Goal: Task Accomplishment & Management: Complete application form

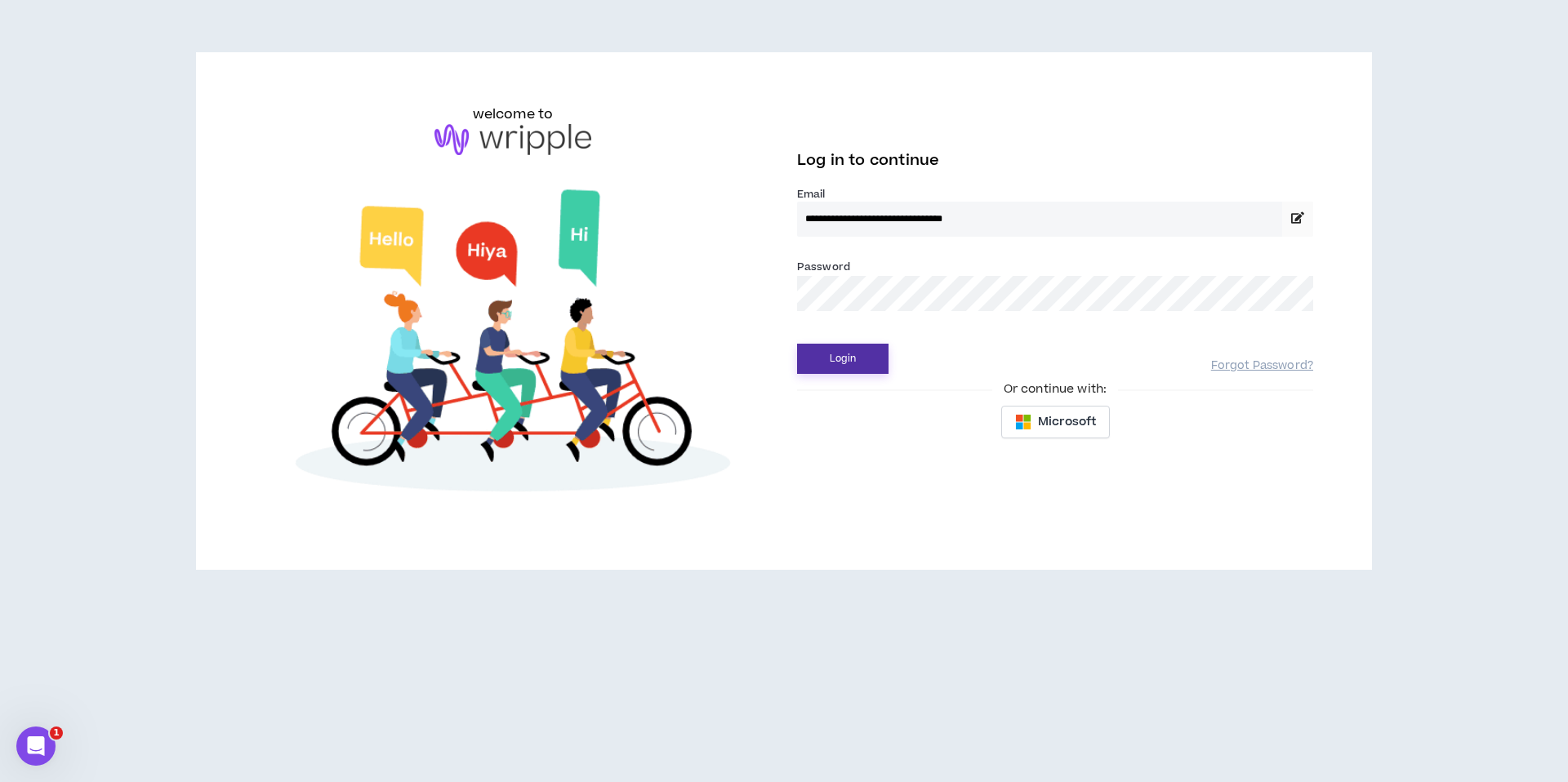
click at [843, 352] on button "Login" at bounding box center [843, 359] width 92 height 31
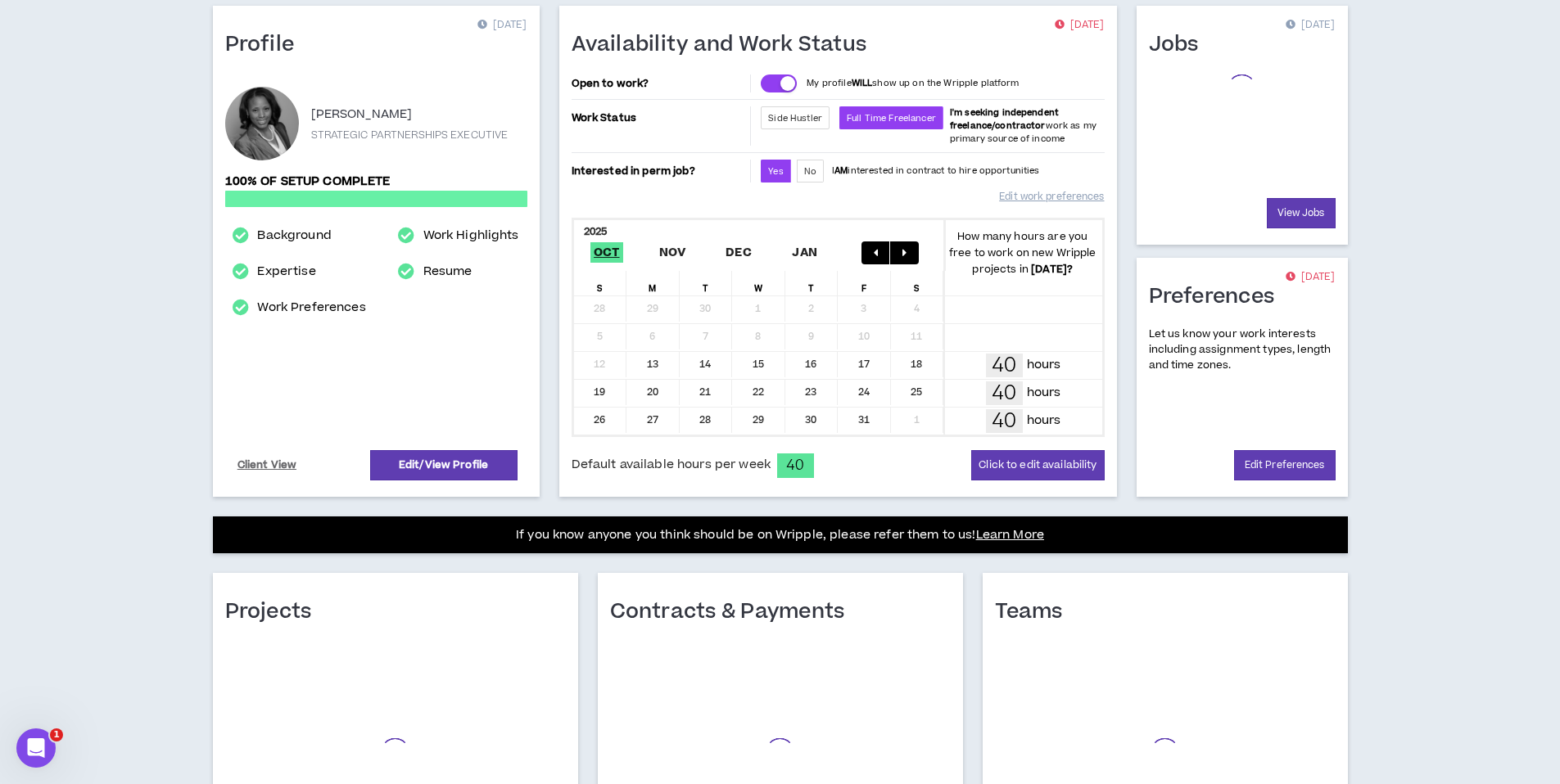
scroll to position [285, 0]
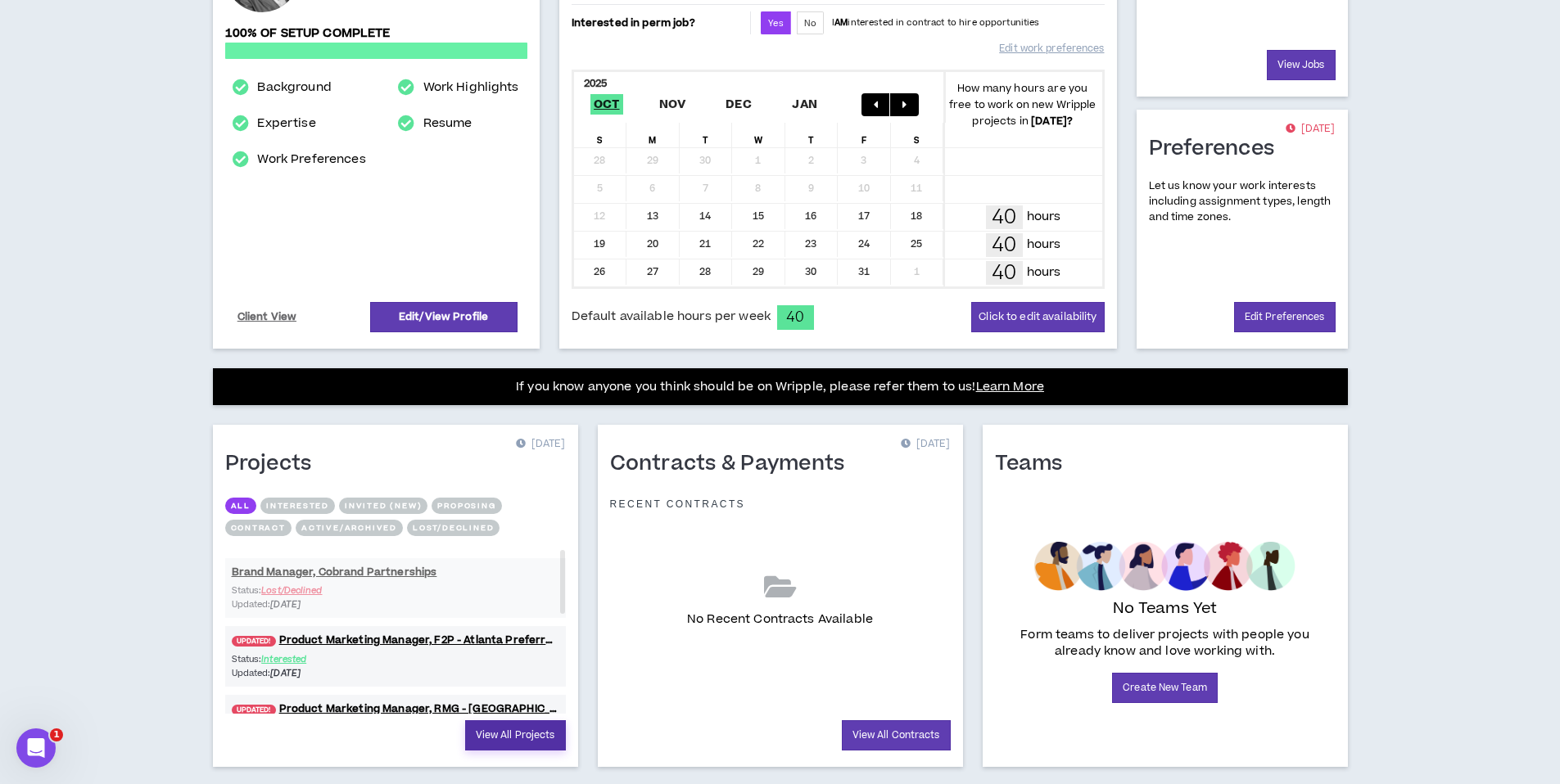
click at [487, 730] on link "View All Projects" at bounding box center [515, 736] width 101 height 31
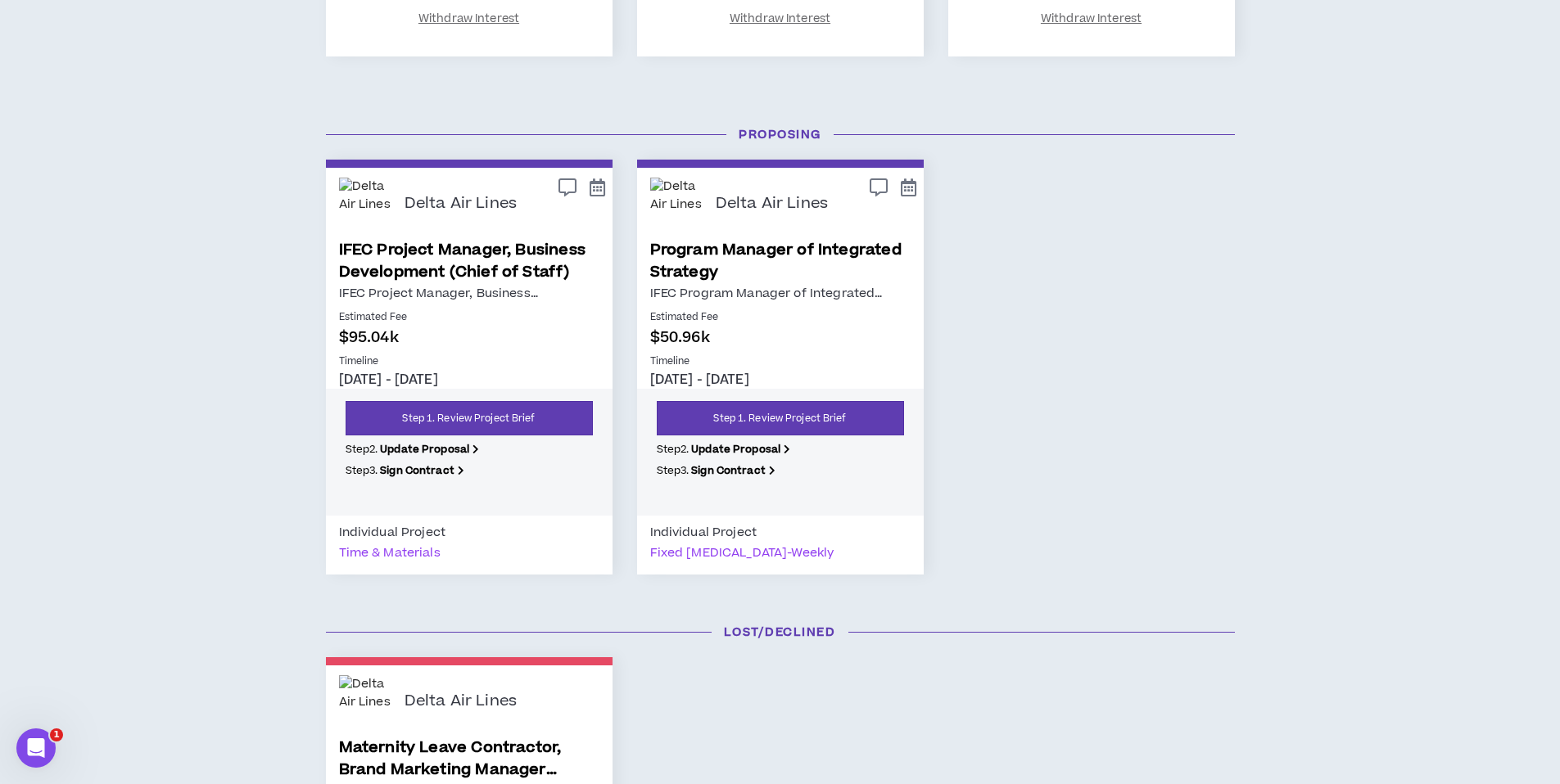
scroll to position [764, 0]
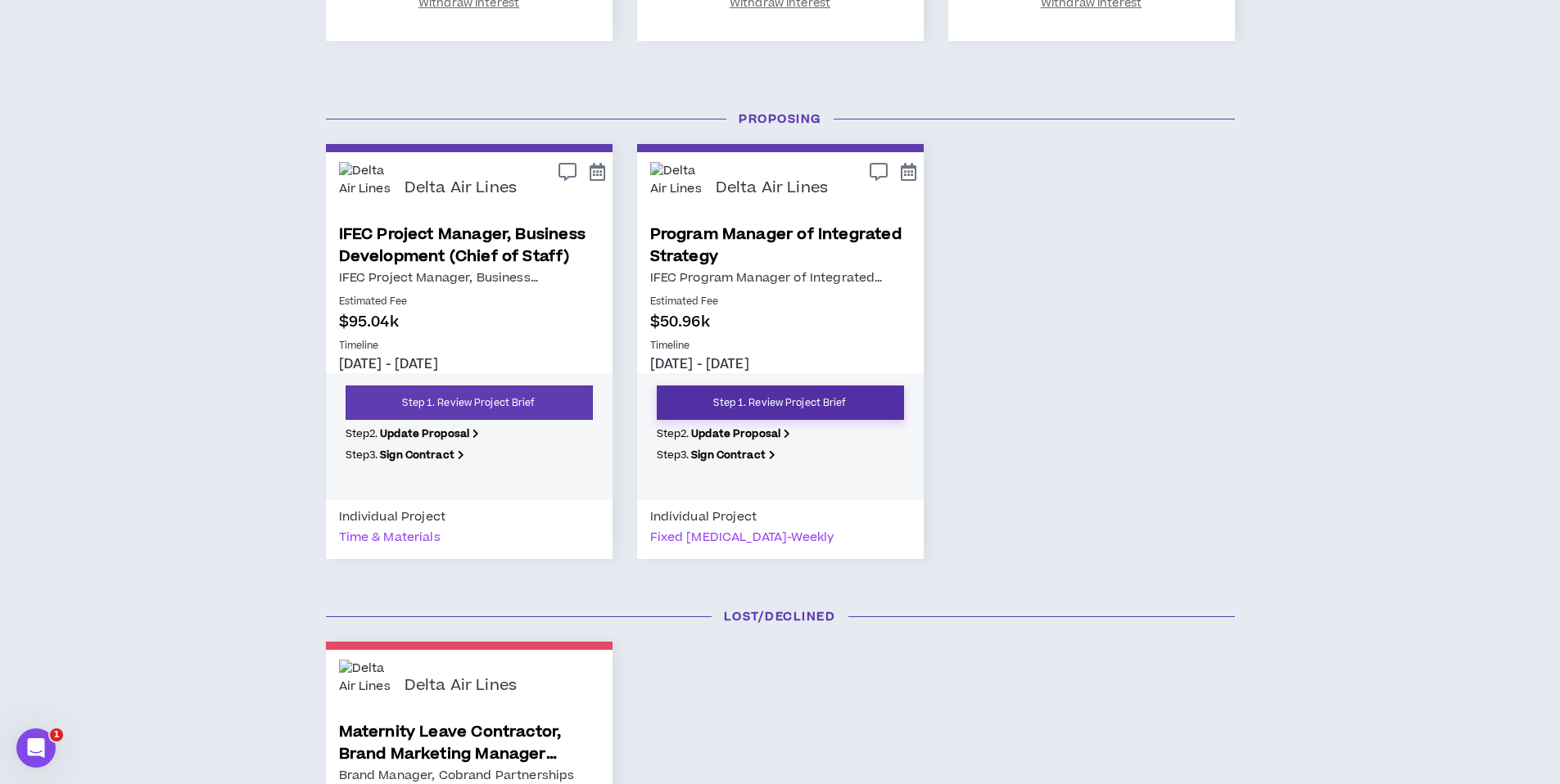
click at [772, 397] on link "Step 1. Review Project Brief" at bounding box center [780, 403] width 247 height 34
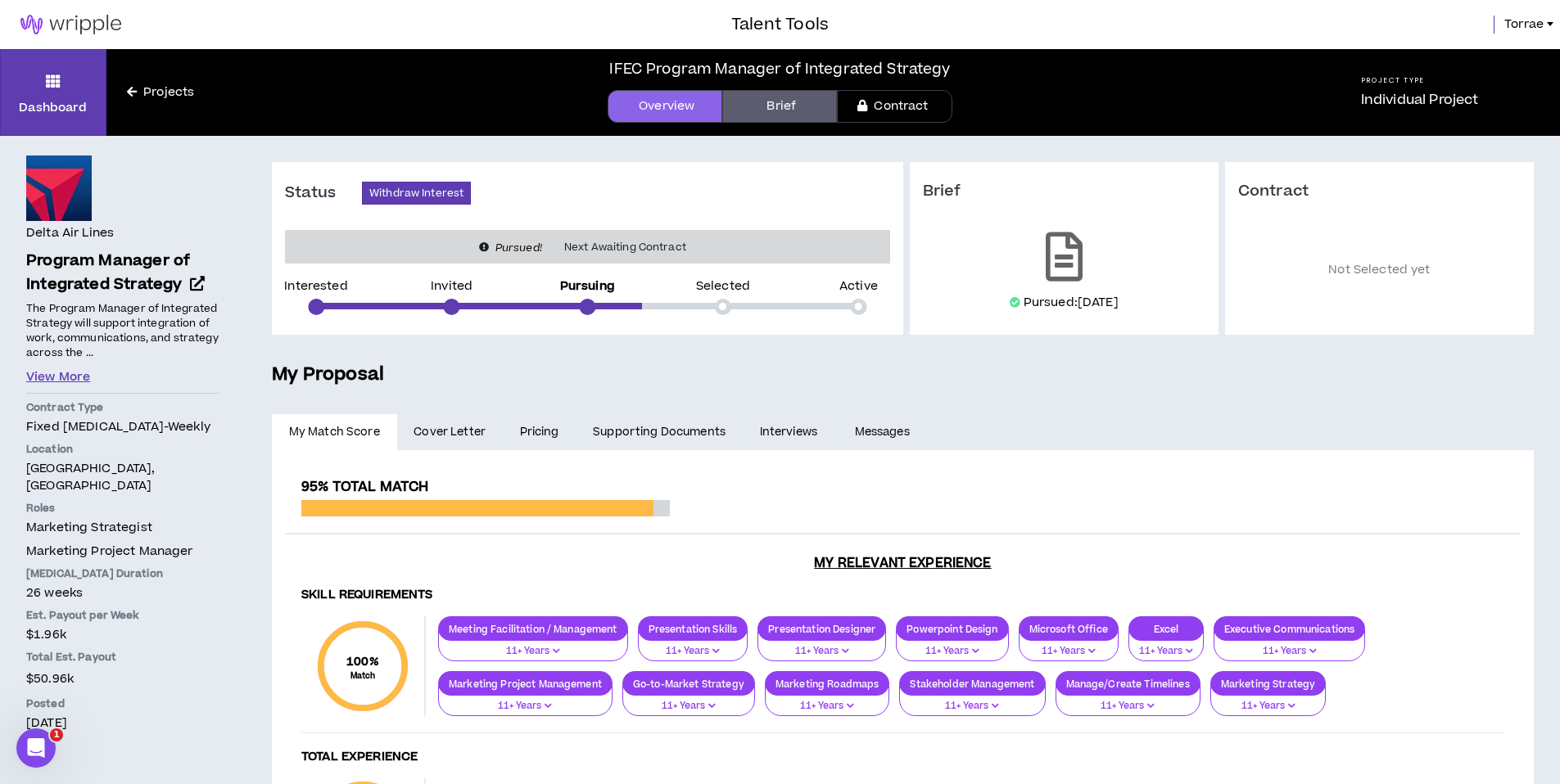
click at [76, 375] on button "View More" at bounding box center [58, 377] width 64 height 18
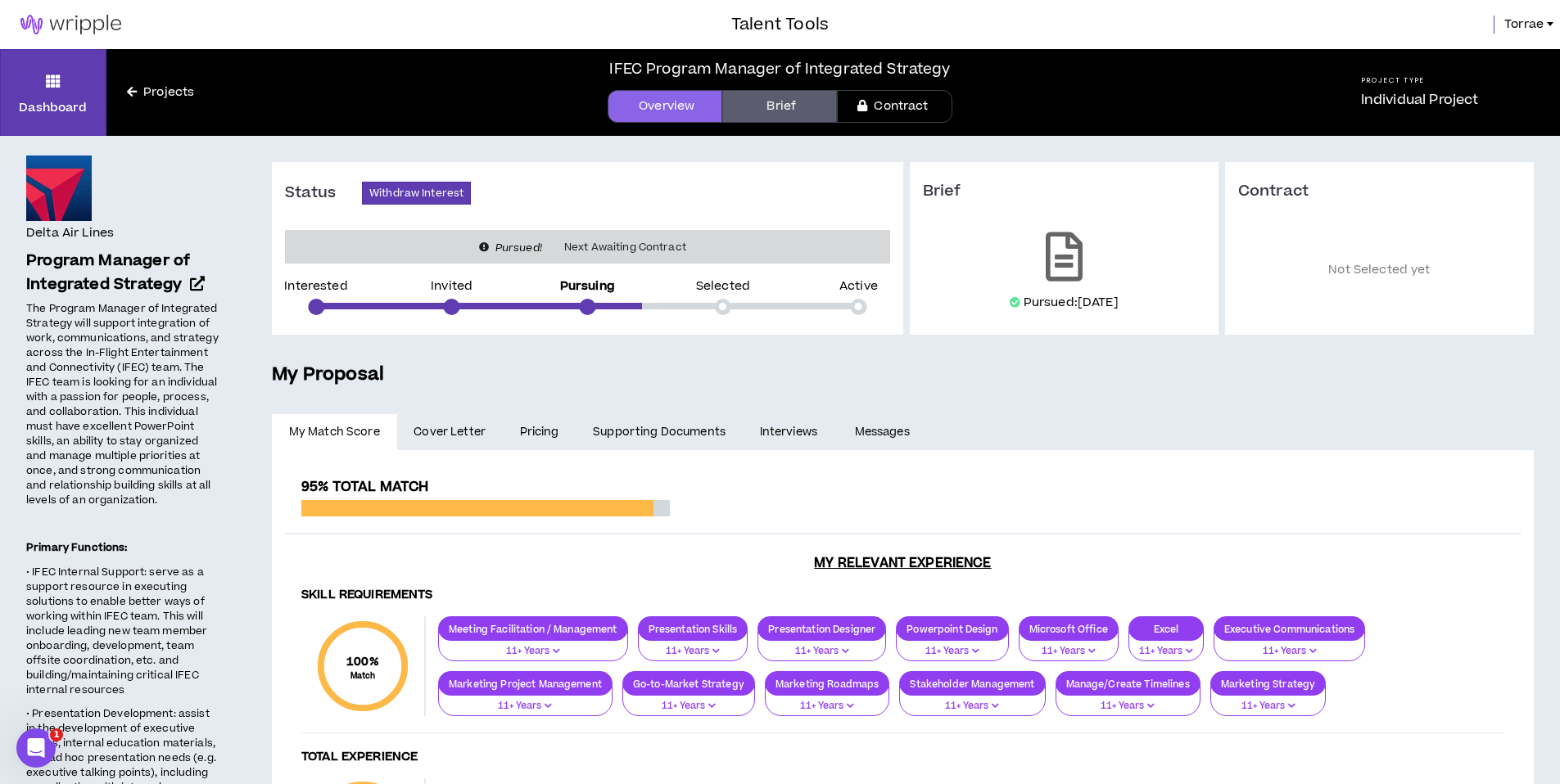
click at [771, 102] on link "Brief" at bounding box center [779, 106] width 115 height 33
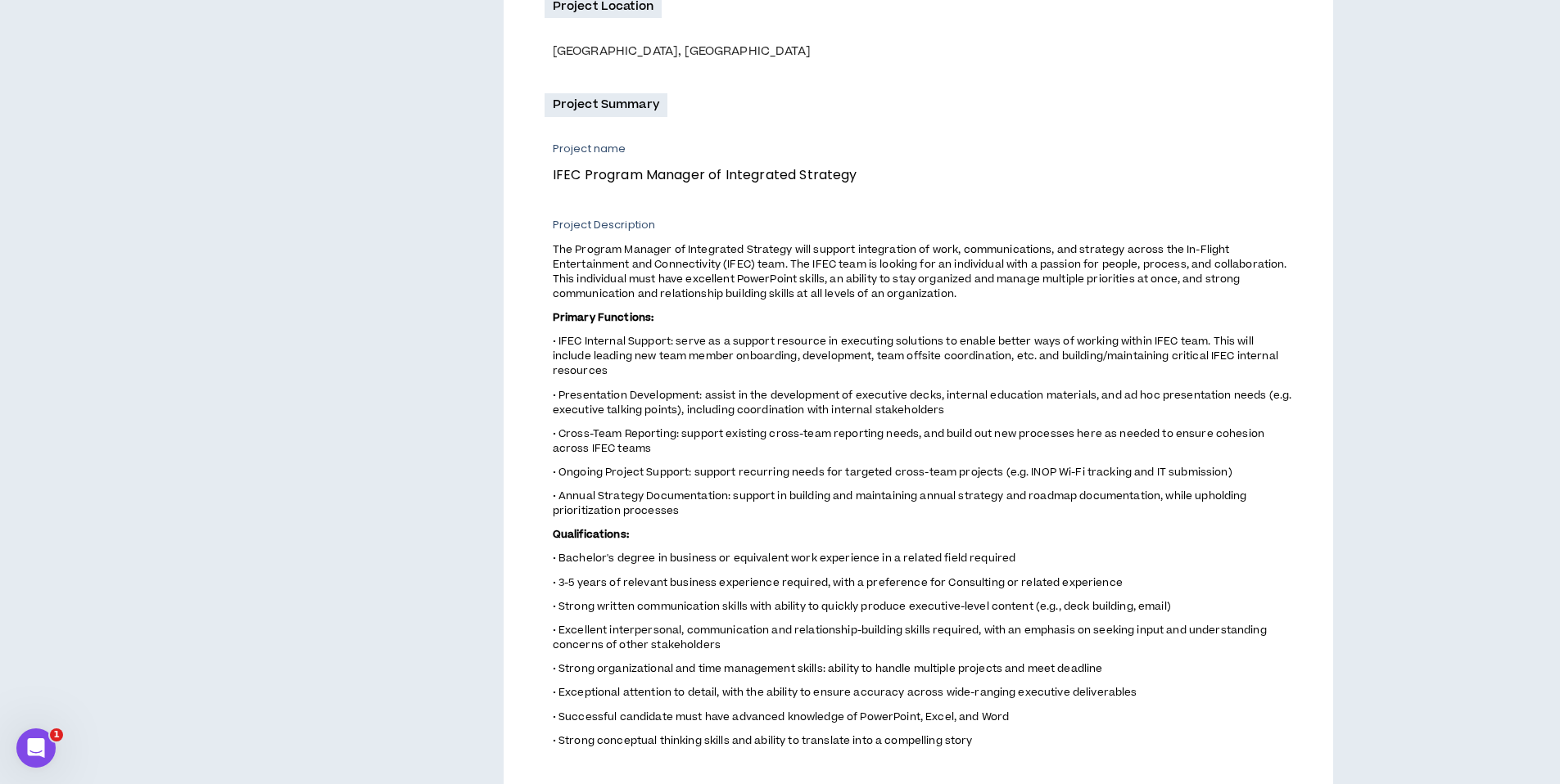
scroll to position [581, 0]
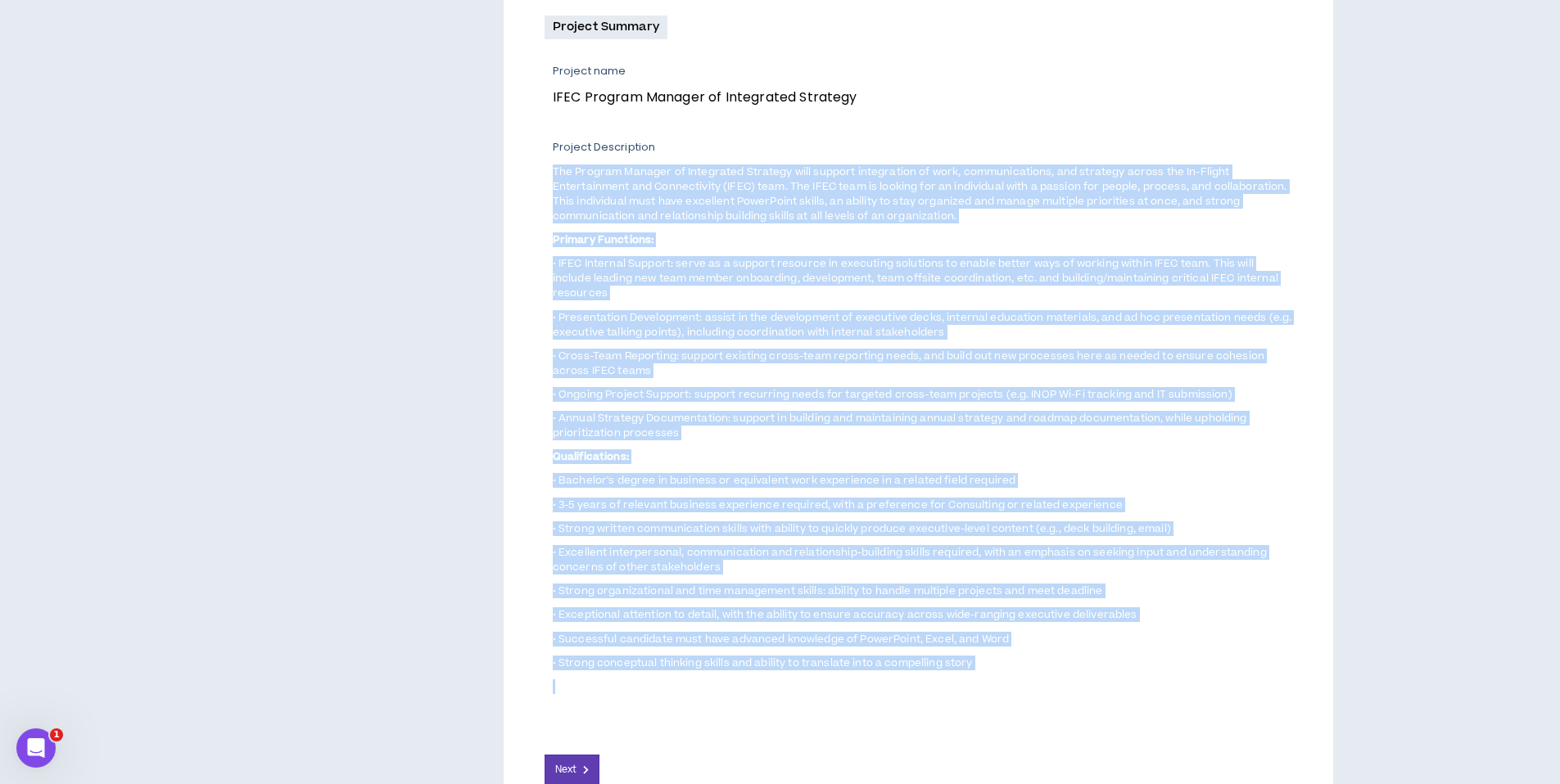
drag, startPoint x: 555, startPoint y: 168, endPoint x: 898, endPoint y: 546, distance: 510.4
click at [1058, 659] on span "The Program Manager of Integrated Strategy will support integration of work, co…" at bounding box center [922, 429] width 739 height 532
copy span "Lor Ipsumdo Sitamet co Adipiscing Elitsedd eius tempori utlaboreetd ma aliq, en…"
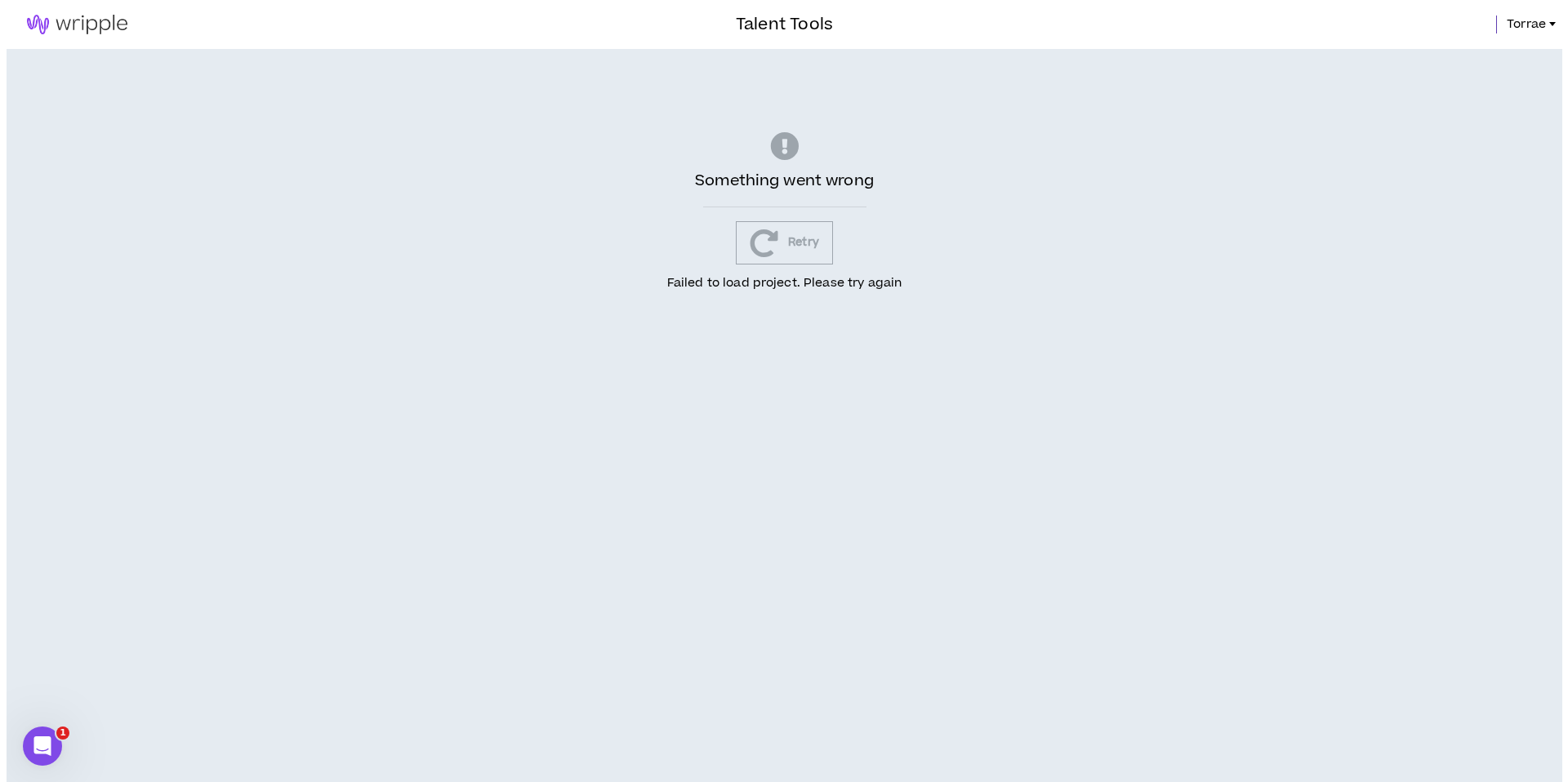
scroll to position [0, 0]
click at [759, 182] on span "Something went wrong" at bounding box center [784, 180] width 179 height 22
click at [747, 288] on span "Failed to load project. Please try again" at bounding box center [784, 283] width 236 height 17
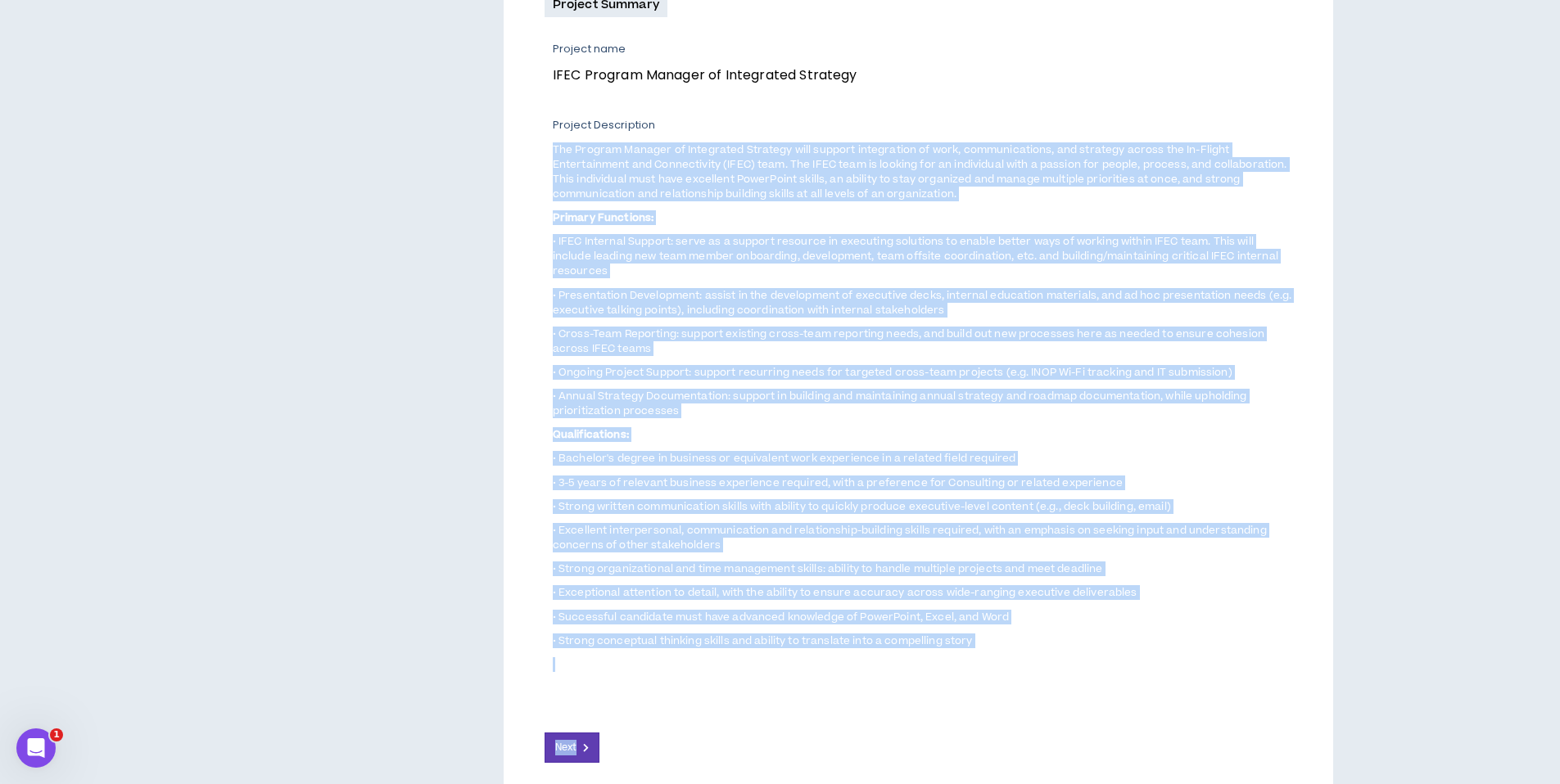
scroll to position [665, 0]
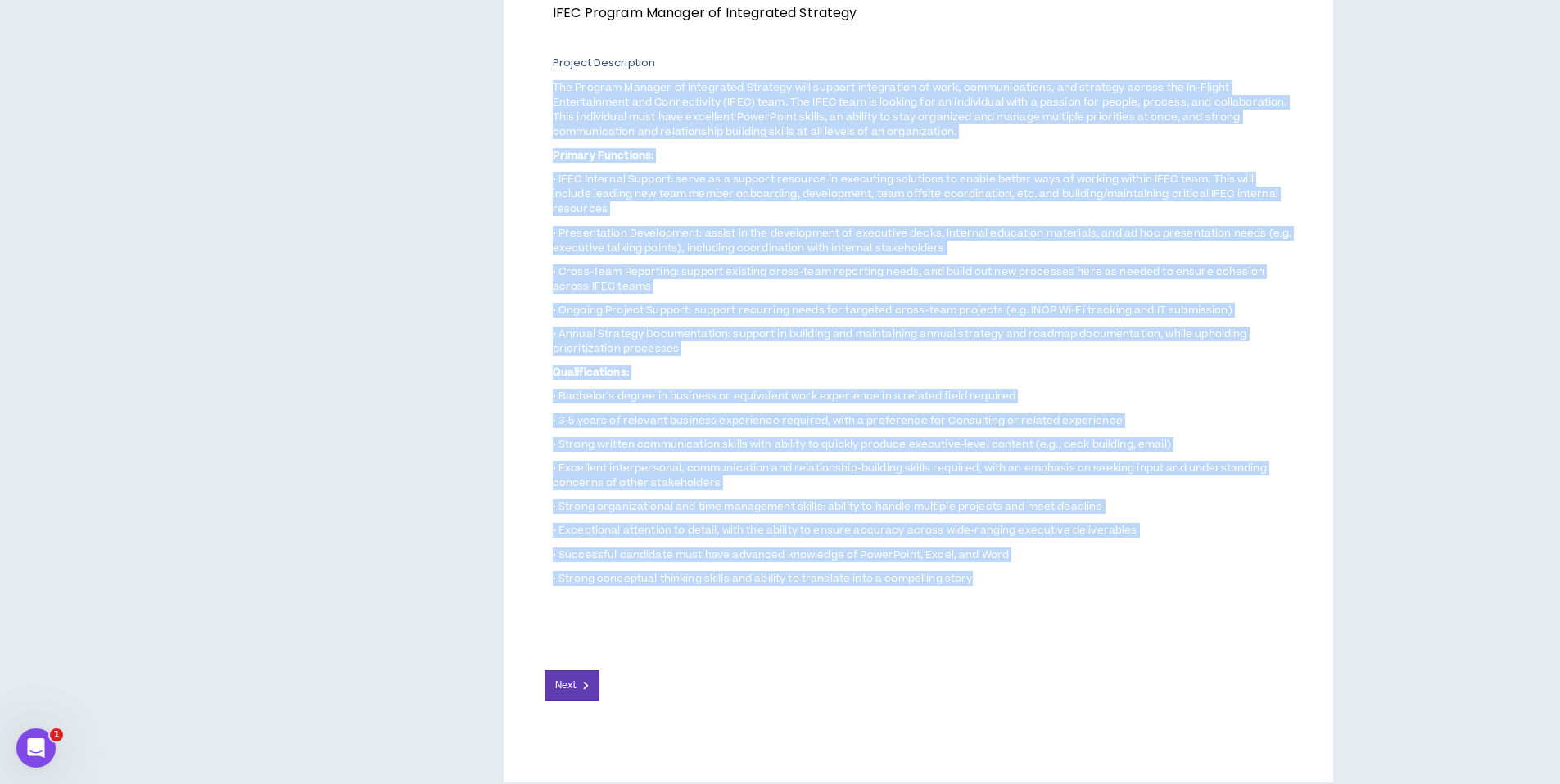
drag, startPoint x: 555, startPoint y: 307, endPoint x: 1000, endPoint y: 559, distance: 511.4
click at [1012, 562] on span "The Program Manager of Integrated Strategy will support integration of work, co…" at bounding box center [922, 345] width 739 height 532
copy span "Lor Ipsumdo Sitamet co Adipiscing Elitsedd eius tempori utlaboreetd ma aliq, en…"
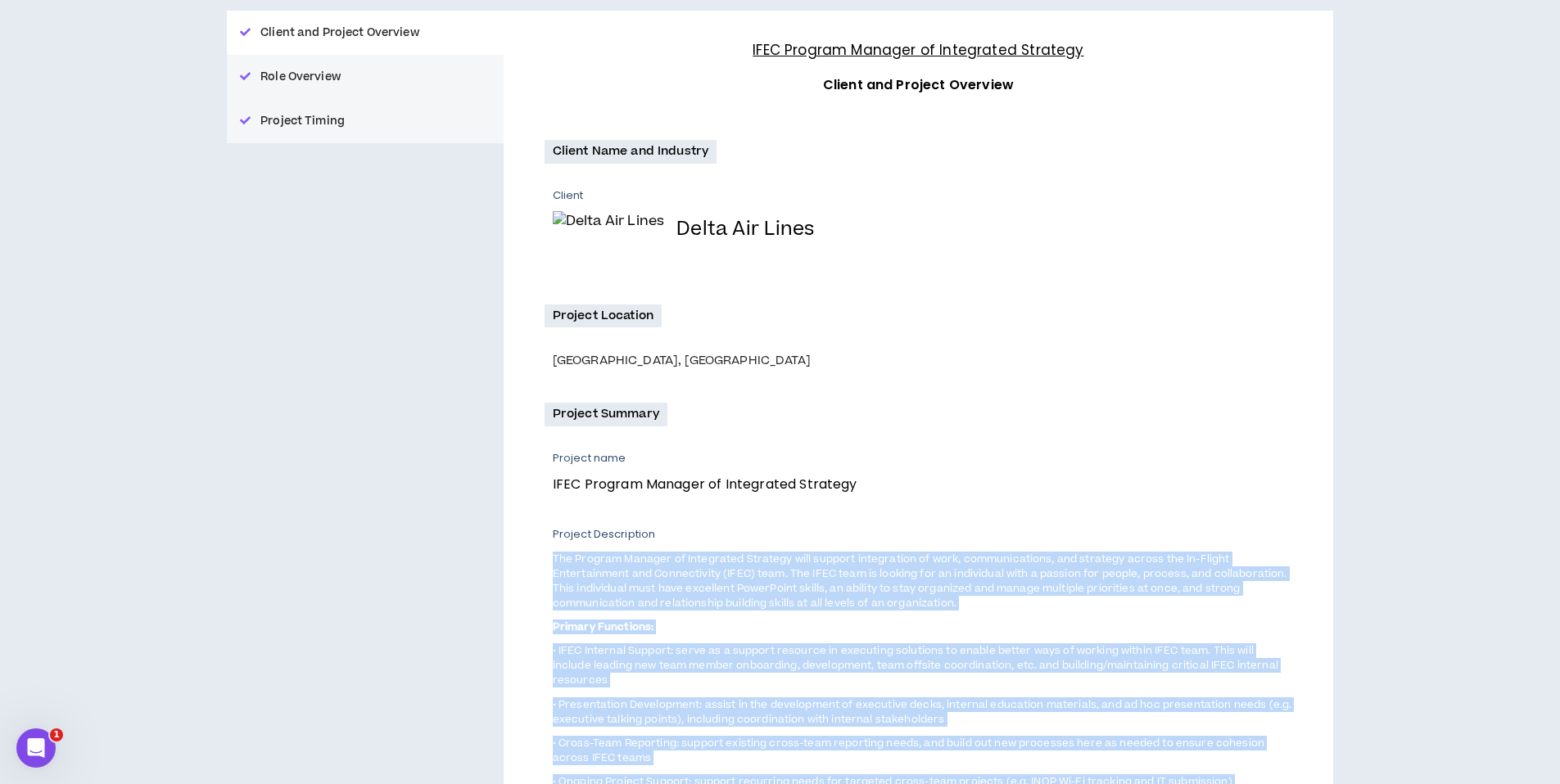
scroll to position [487, 0]
